Goal: Task Accomplishment & Management: Manage account settings

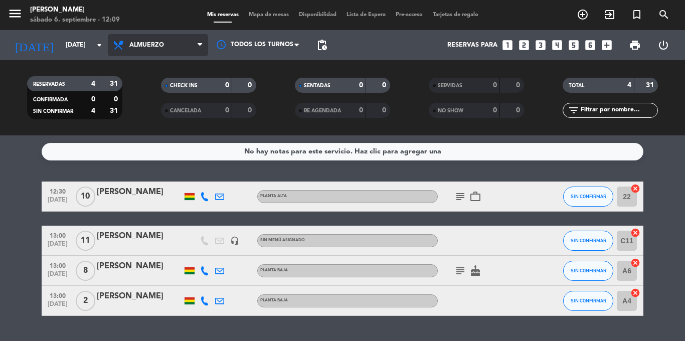
click at [198, 45] on icon at bounding box center [200, 45] width 5 height 8
click at [158, 111] on div "menu [PERSON_NAME] [DATE] 6. septiembre - 12:09 Mis reservas Mapa de mesas Disp…" at bounding box center [342, 67] width 685 height 135
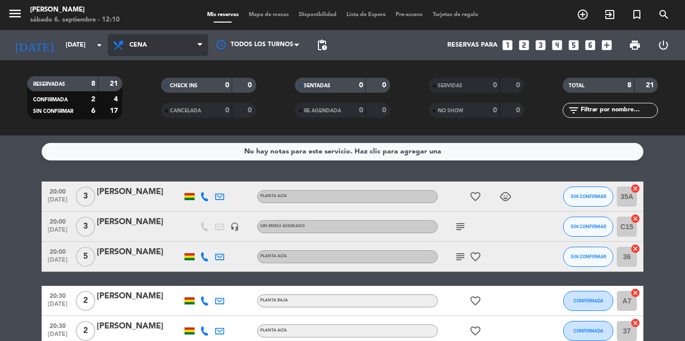
click at [155, 45] on span "Cena" at bounding box center [158, 45] width 100 height 22
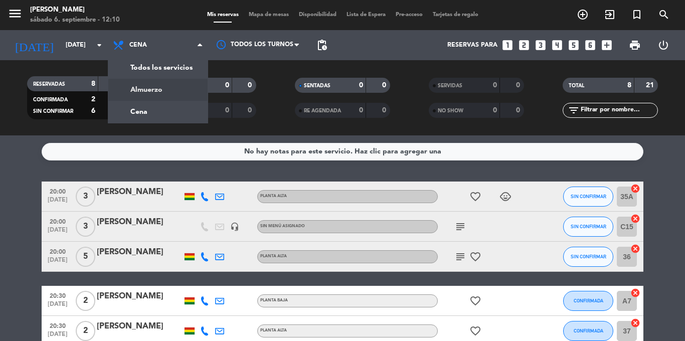
click at [163, 86] on div "menu [PERSON_NAME] [DATE] 6. septiembre - 12:10 Mis reservas Mapa de mesas Disp…" at bounding box center [342, 67] width 685 height 135
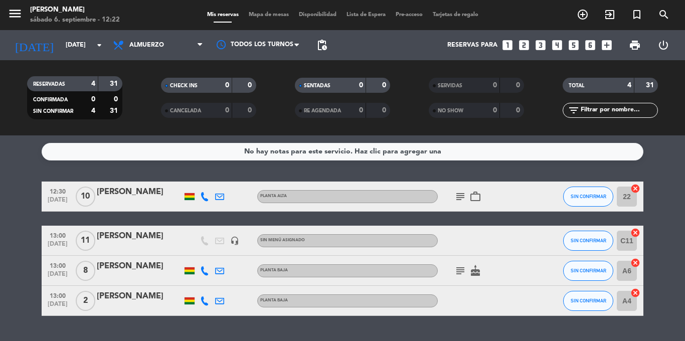
scroll to position [25, 0]
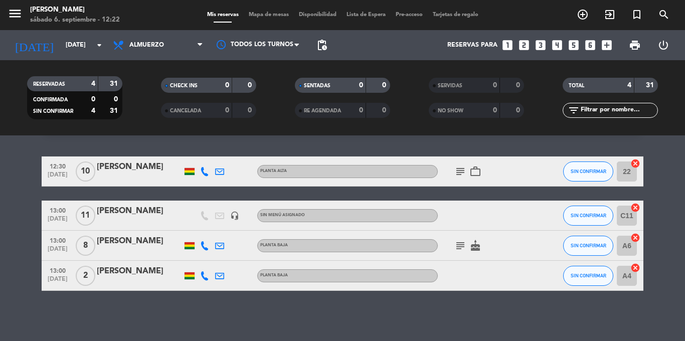
click at [460, 245] on icon "subject" at bounding box center [460, 246] width 12 height 12
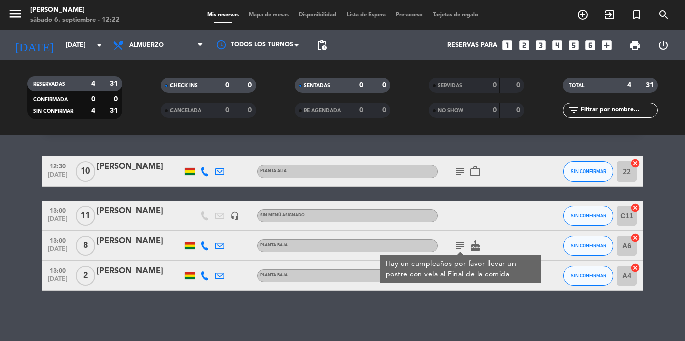
click at [462, 171] on icon "subject" at bounding box center [460, 172] width 12 height 12
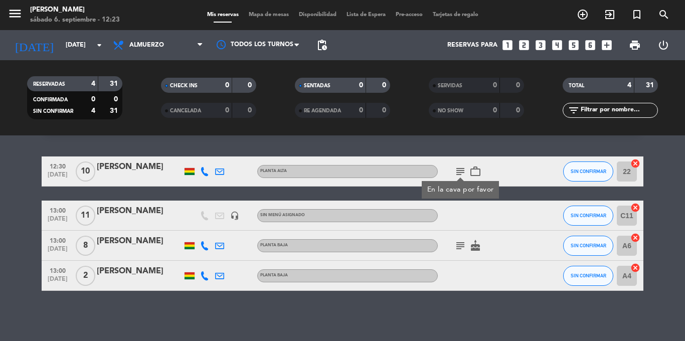
click at [427, 259] on div "13:00 [DATE] 8 [PERSON_NAME] Planta baja subject cake SIN CONFIRMAR A6 cancel" at bounding box center [343, 246] width 602 height 30
click at [431, 192] on div "12:30 [DATE] [PERSON_NAME] Planta alta subject work_outline SIN CONFIRMAR 22 ca…" at bounding box center [343, 224] width 602 height 134
click at [435, 145] on div "No hay notas para este servicio. Haz clic para agregar una 12:30 [DATE] [PERSON…" at bounding box center [342, 238] width 685 height 206
